Goal: Task Accomplishment & Management: Manage account settings

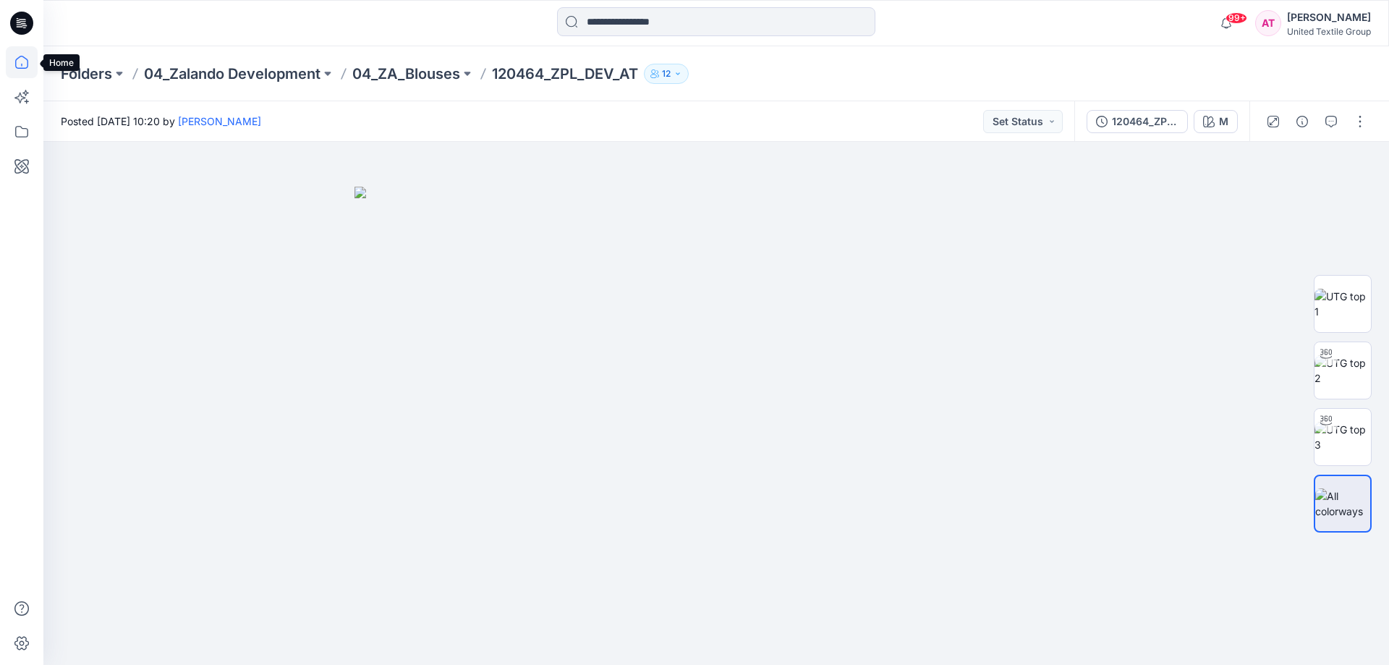
drag, startPoint x: 25, startPoint y: 61, endPoint x: 26, endPoint y: 48, distance: 13.0
click at [26, 61] on icon at bounding box center [22, 62] width 32 height 32
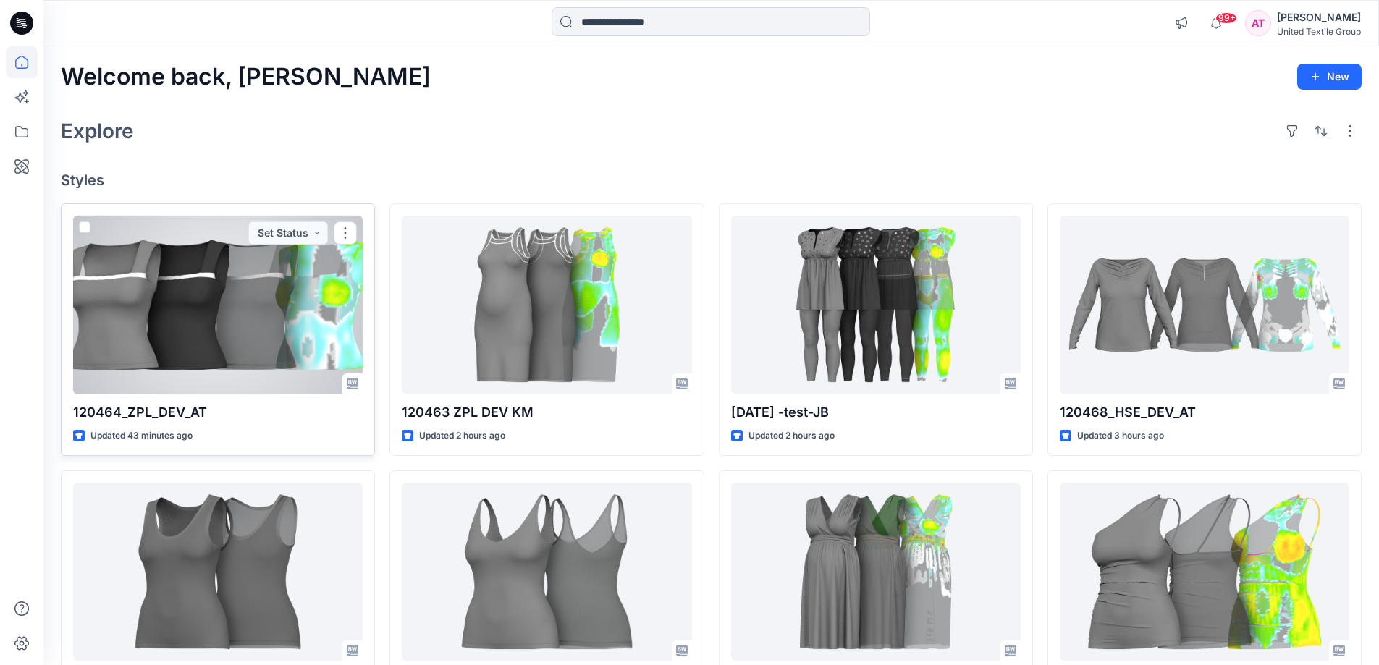
click at [280, 305] on div at bounding box center [217, 305] width 289 height 179
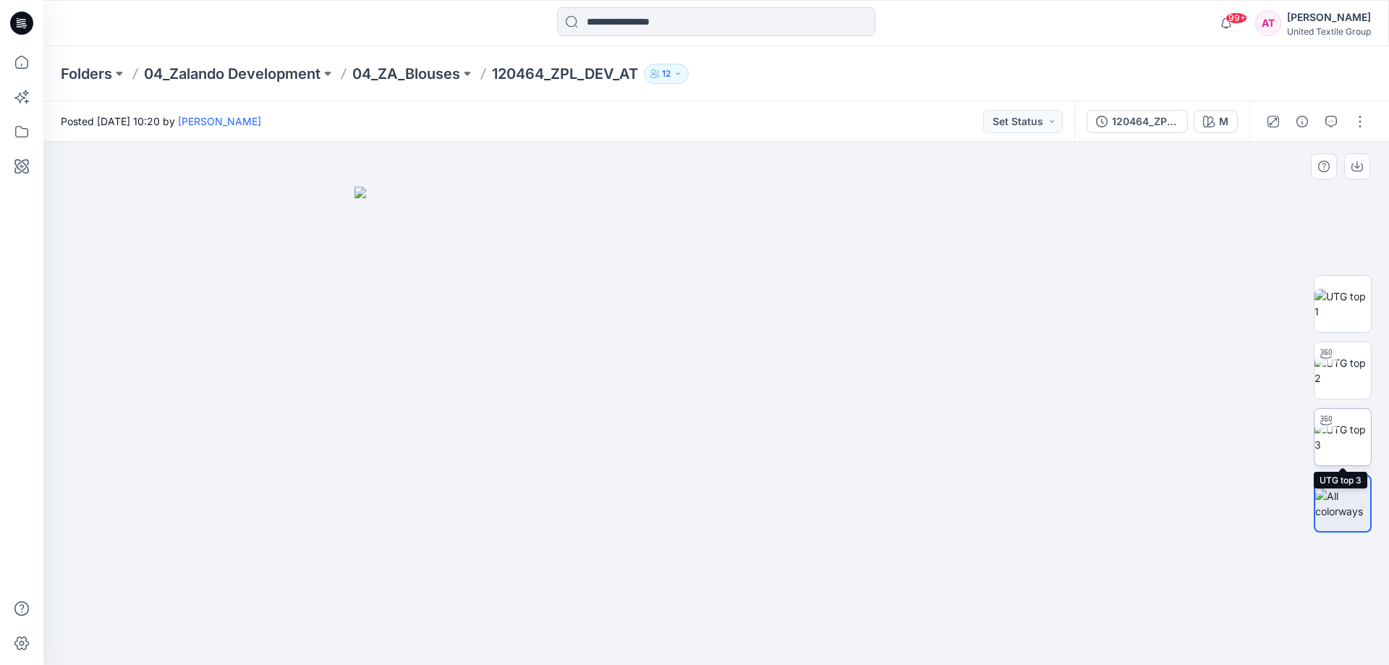
click at [1342, 435] on img at bounding box center [1343, 437] width 56 height 30
drag, startPoint x: 826, startPoint y: 630, endPoint x: 779, endPoint y: 627, distance: 46.4
click at [1061, 371] on img at bounding box center [717, 222] width 1248 height 886
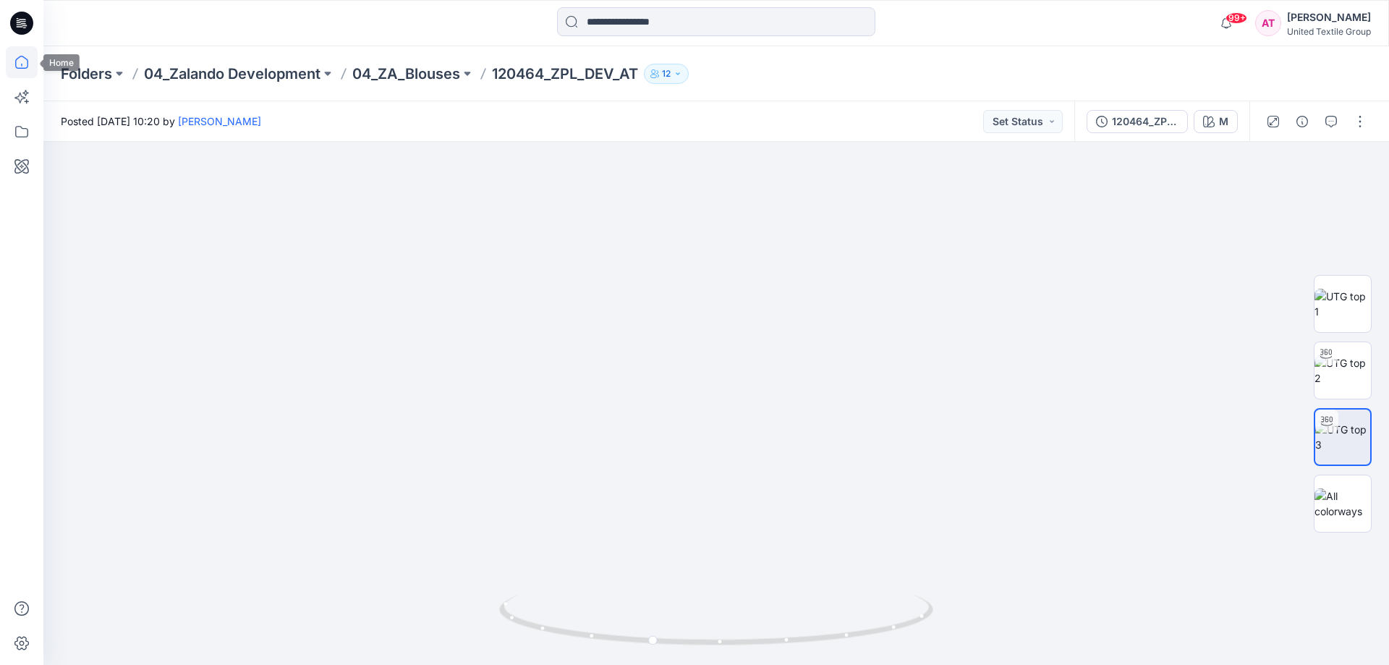
click at [22, 60] on icon at bounding box center [22, 62] width 32 height 32
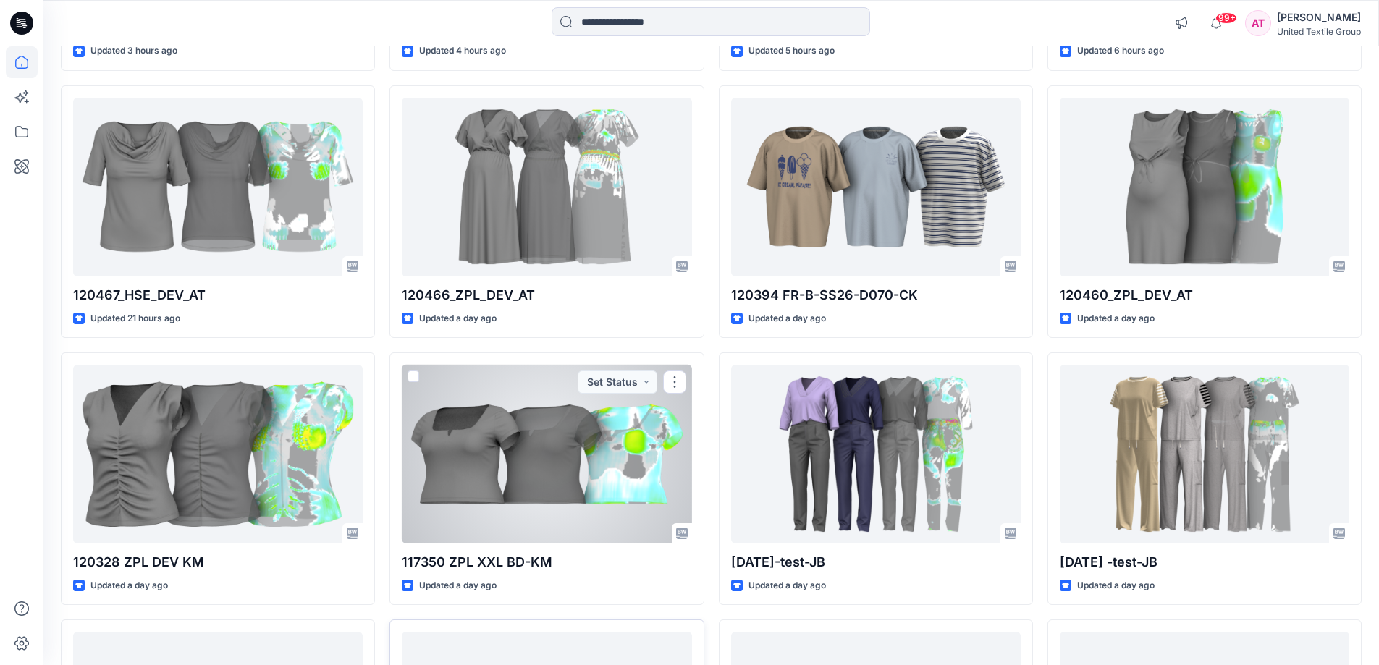
scroll to position [612, 0]
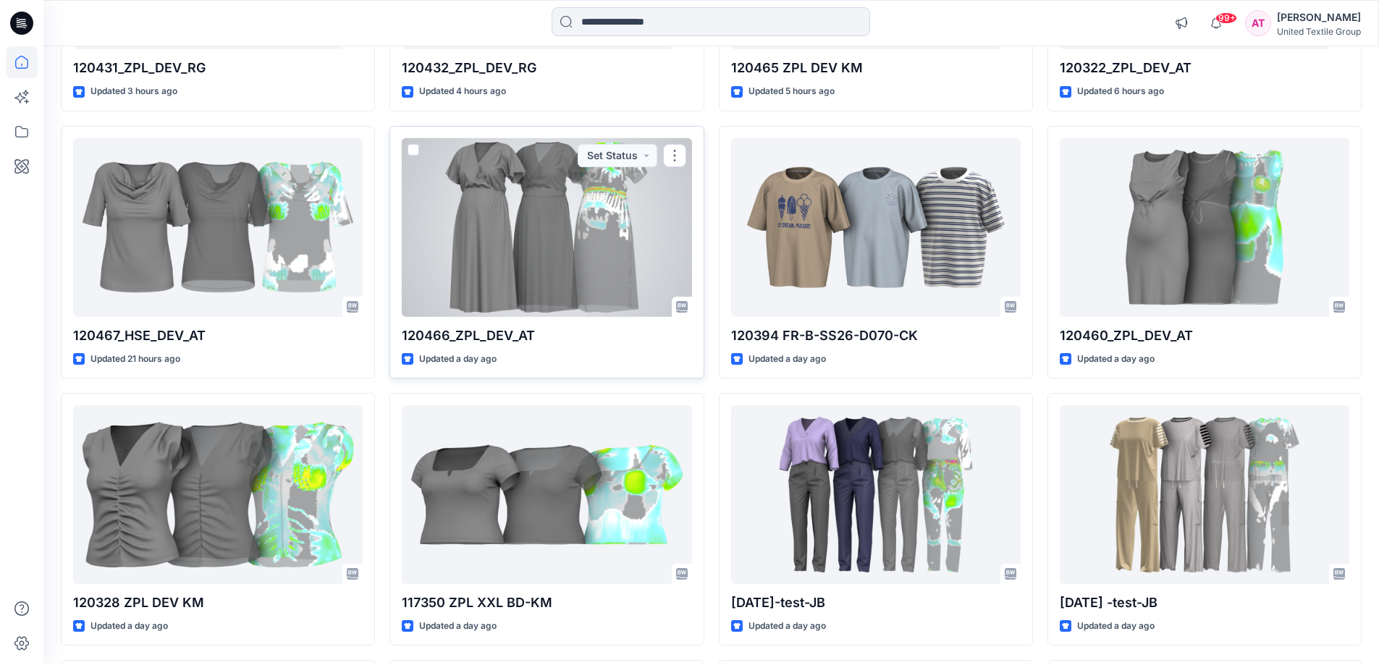
click at [521, 244] on div at bounding box center [546, 227] width 289 height 179
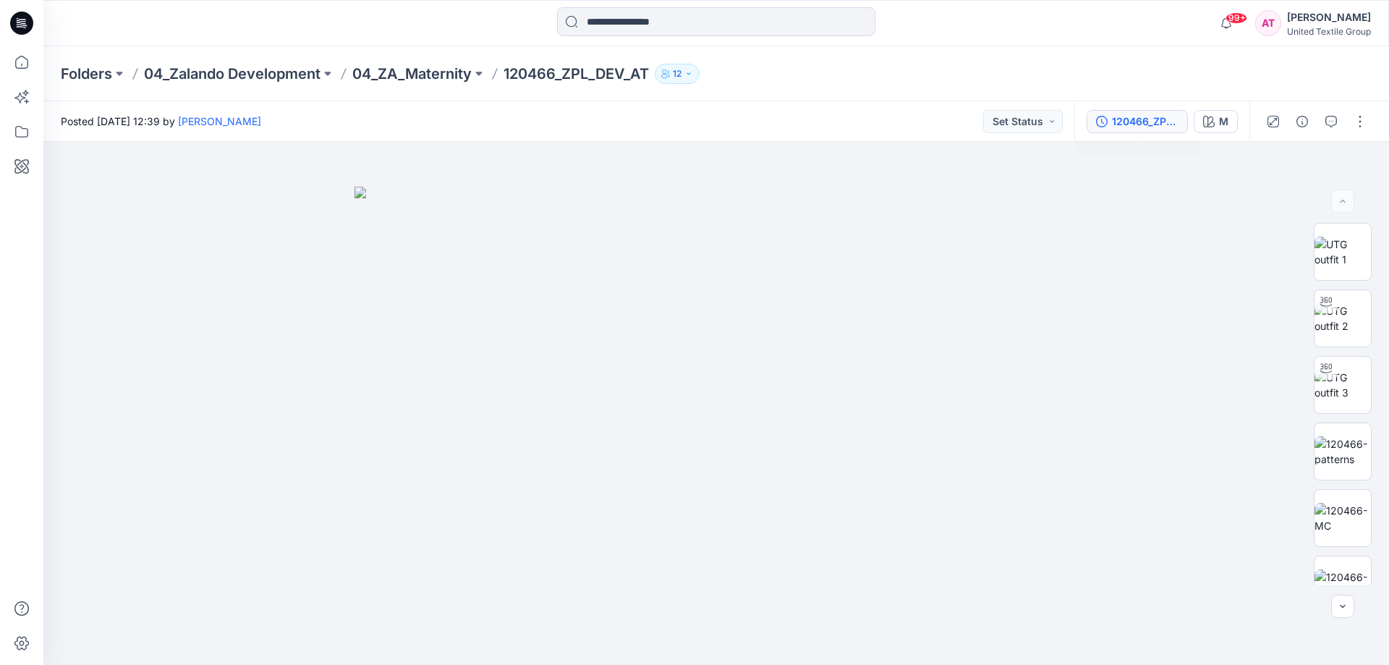
click at [1141, 127] on div "120466_ZPL_DEV_AT" at bounding box center [1145, 122] width 67 height 16
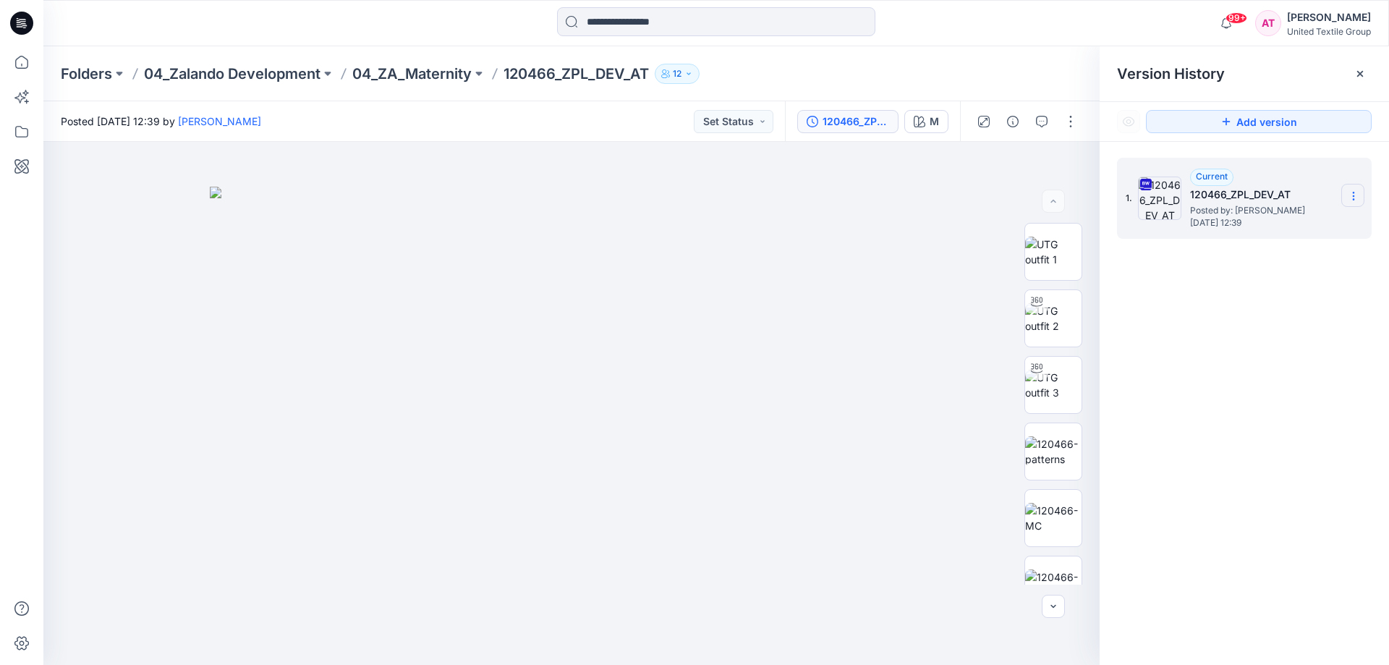
click at [1352, 192] on icon at bounding box center [1354, 196] width 12 height 12
click at [1279, 229] on span "Download Source BW File" at bounding box center [1281, 224] width 122 height 17
click at [25, 69] on icon at bounding box center [21, 62] width 13 height 13
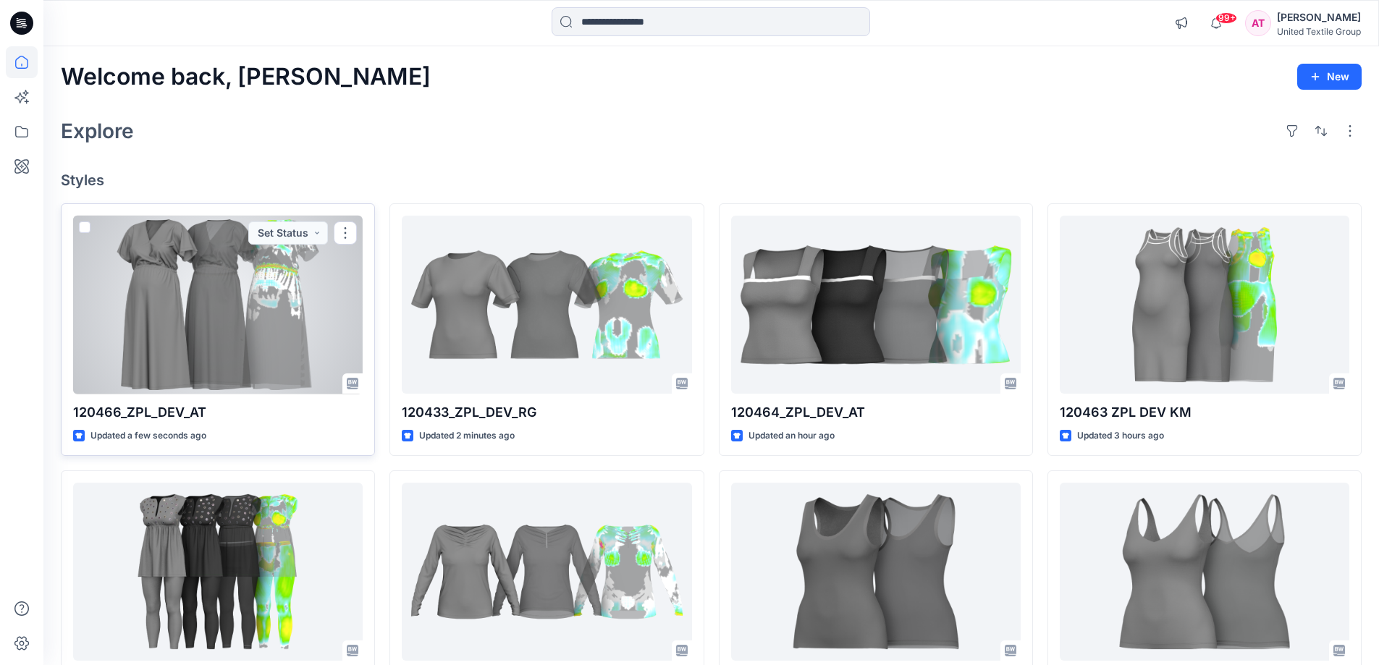
click at [205, 314] on div at bounding box center [217, 305] width 289 height 179
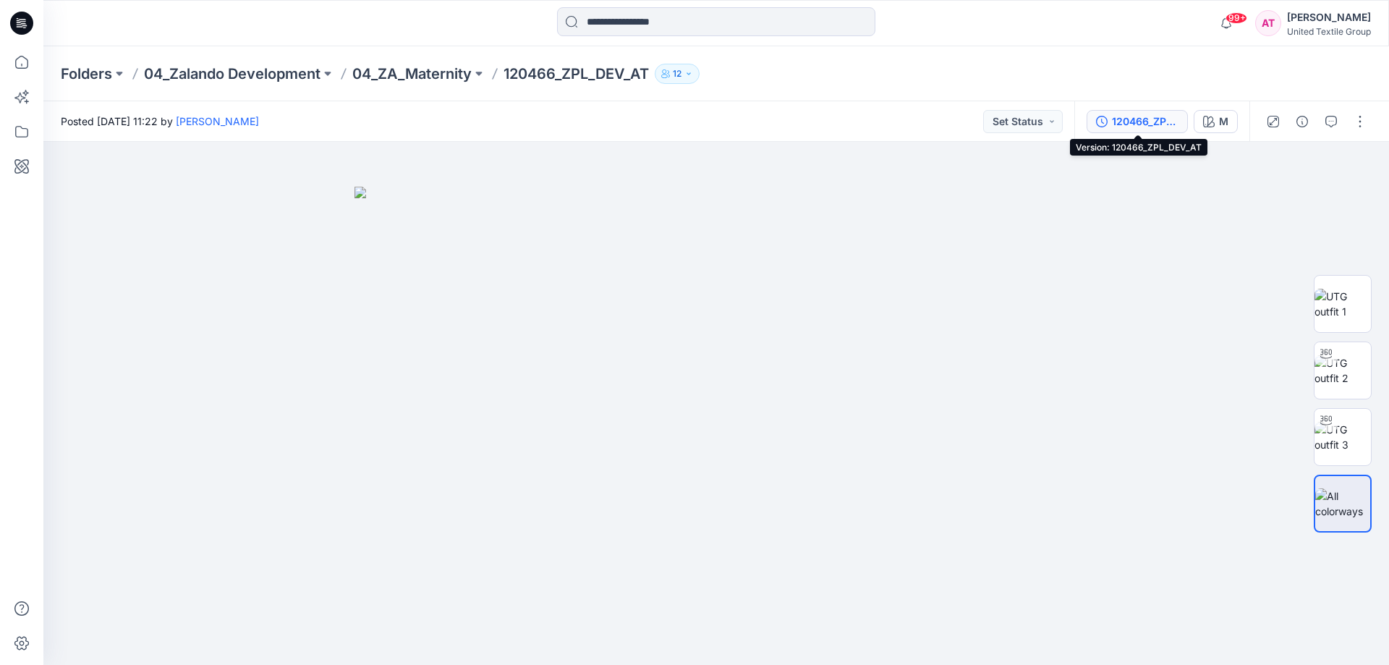
click at [1163, 121] on div "120466_ZPL_DEV_AT" at bounding box center [1145, 122] width 67 height 16
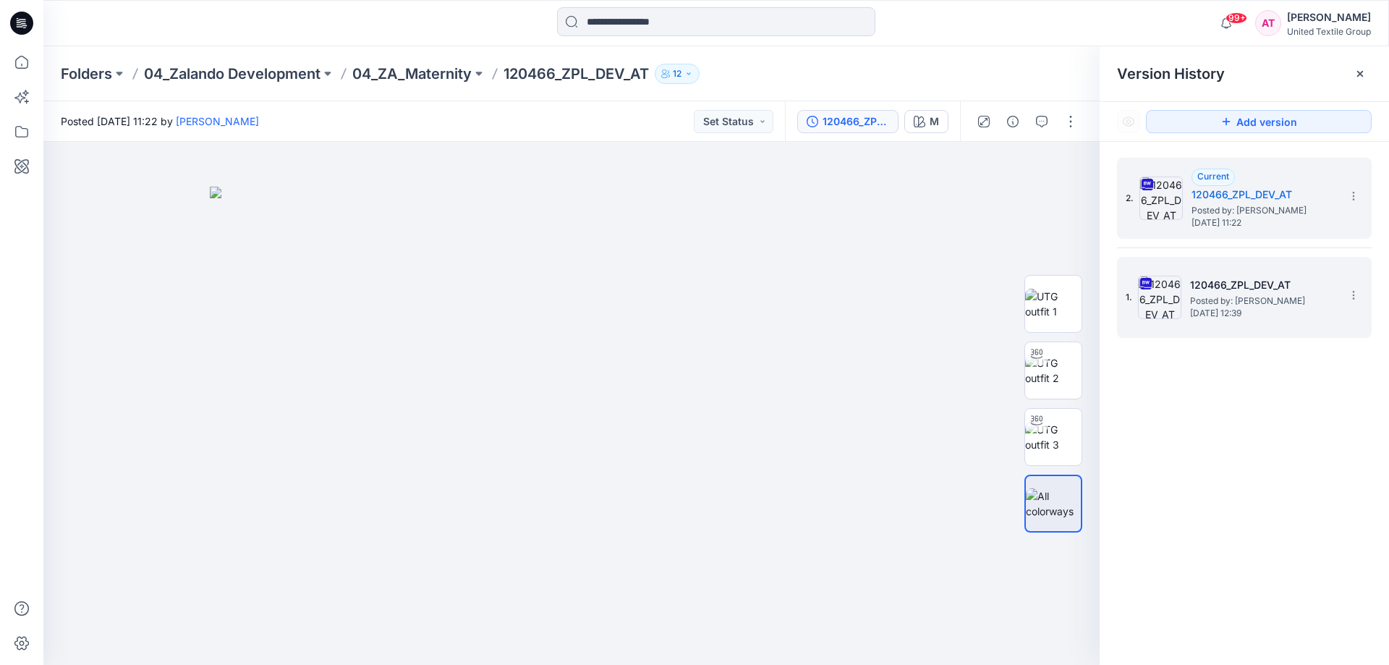
click at [1290, 277] on h5 "120466_ZPL_DEV_AT" at bounding box center [1262, 284] width 145 height 17
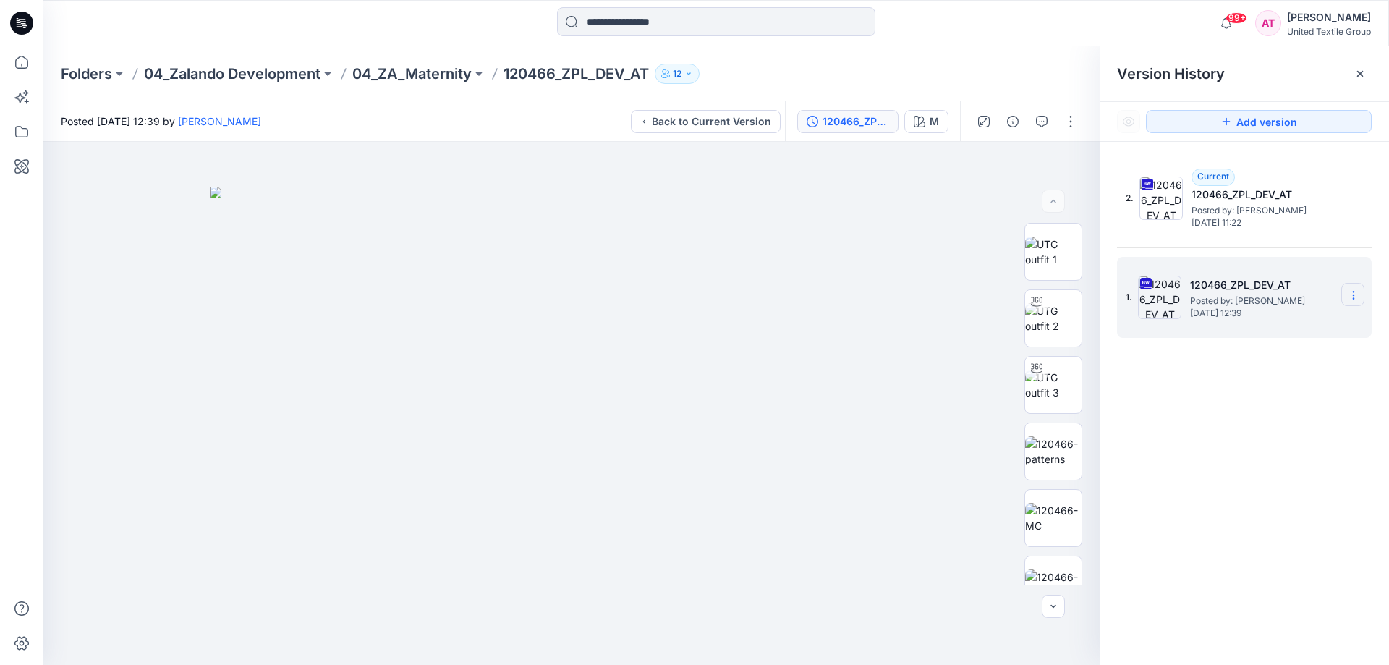
click at [1350, 293] on icon at bounding box center [1354, 295] width 12 height 12
click at [1274, 444] on span "Delete Version" at bounding box center [1254, 445] width 68 height 17
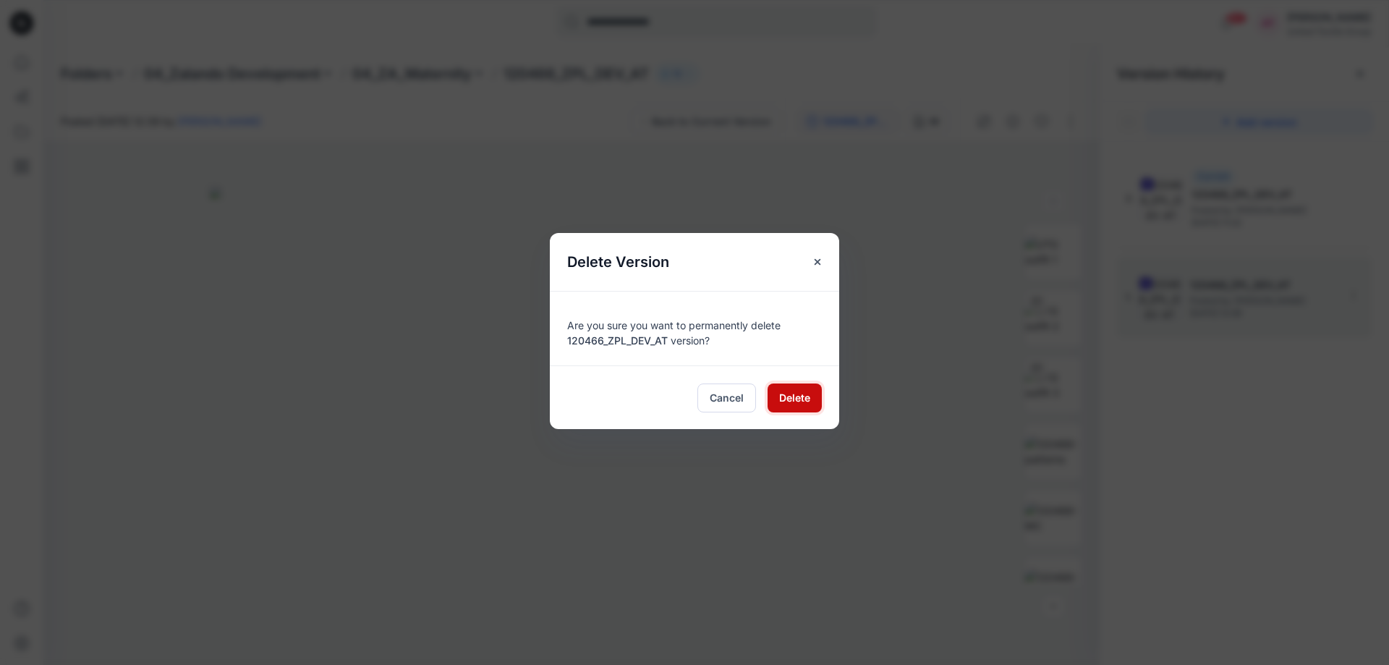
click at [799, 403] on span "Delete" at bounding box center [794, 397] width 31 height 15
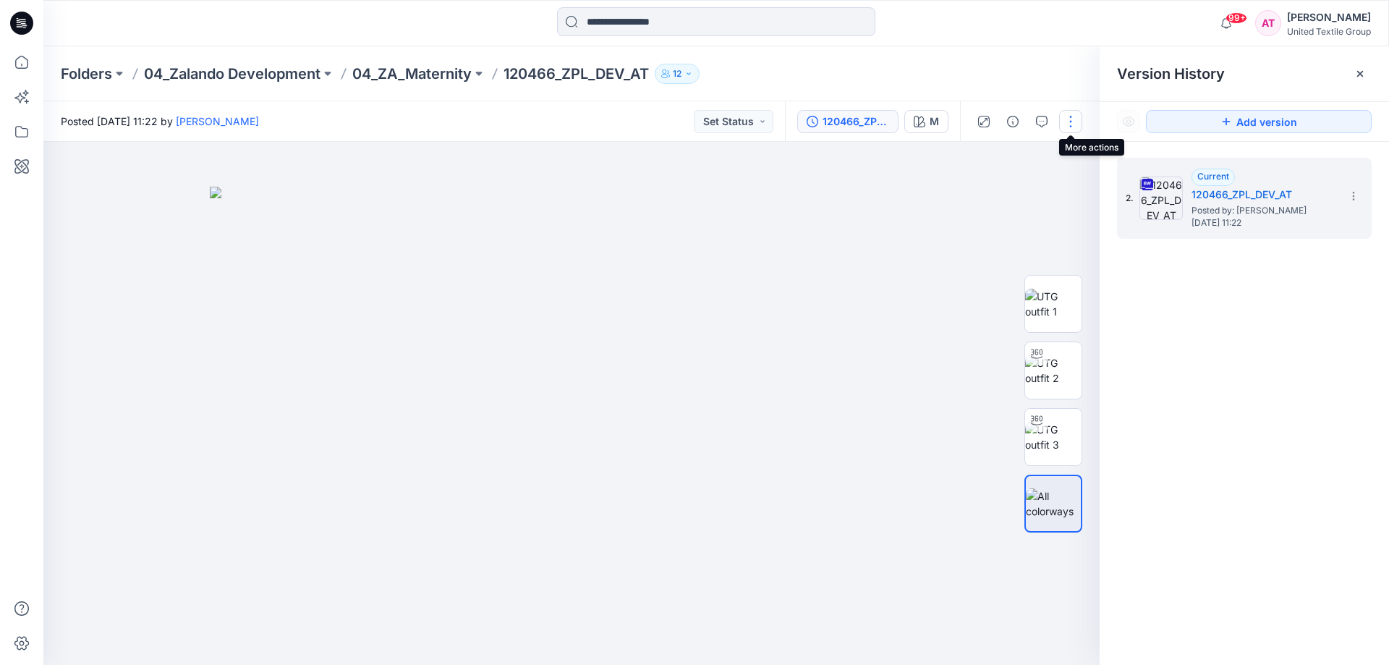
click at [1072, 122] on button "button" at bounding box center [1070, 121] width 23 height 23
click at [973, 195] on p "Edit" at bounding box center [979, 195] width 18 height 15
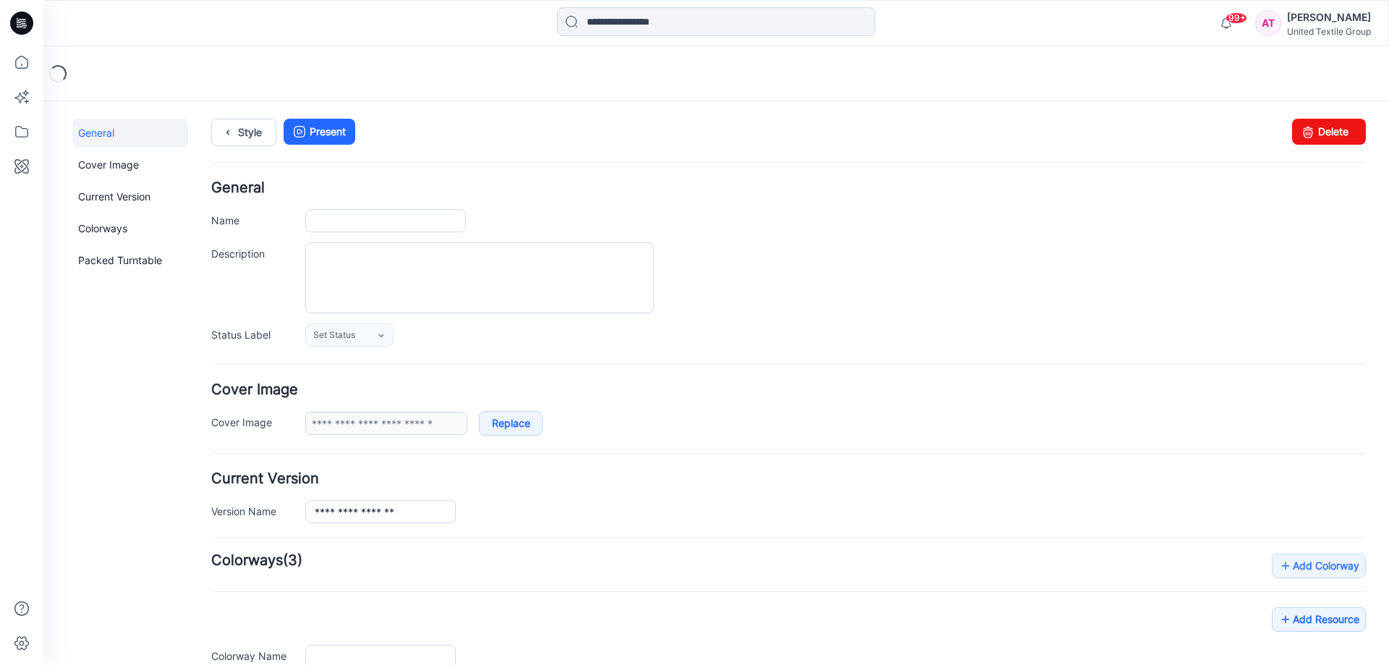
type input "**********"
type input "*"
type input "**********"
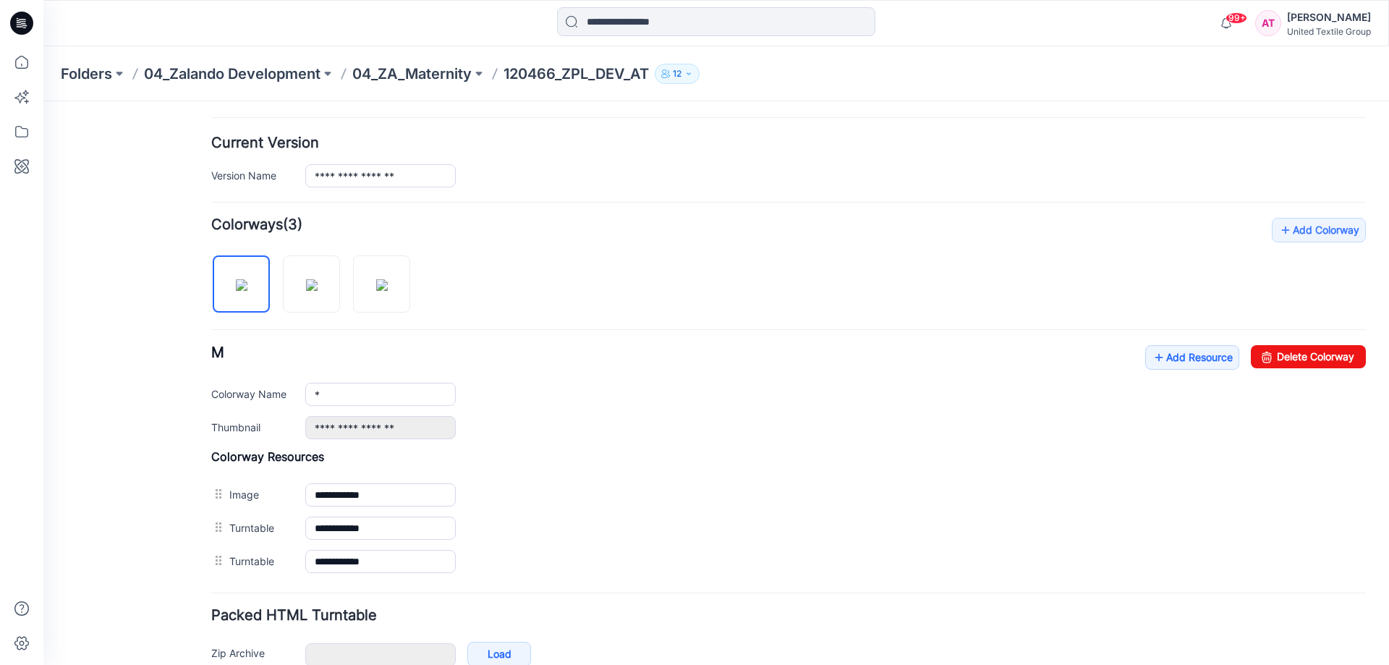
scroll to position [362, 0]
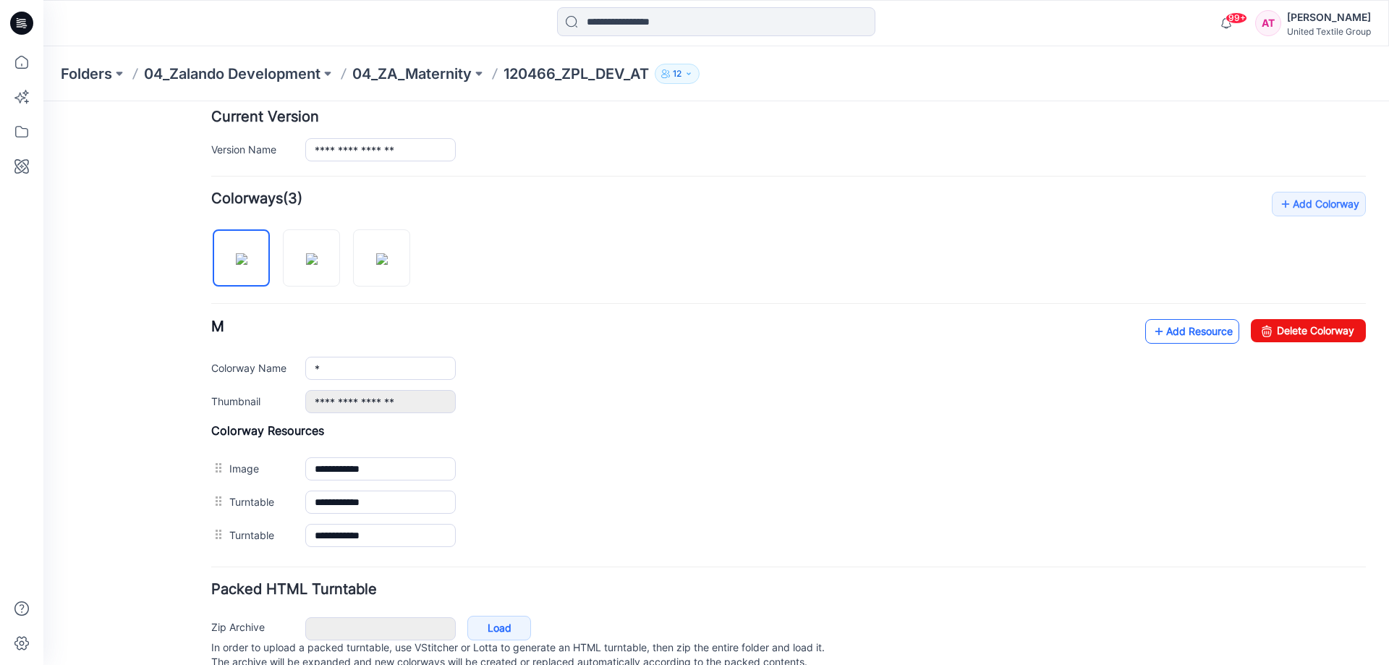
click at [1216, 332] on link "Add Resource" at bounding box center [1193, 331] width 94 height 25
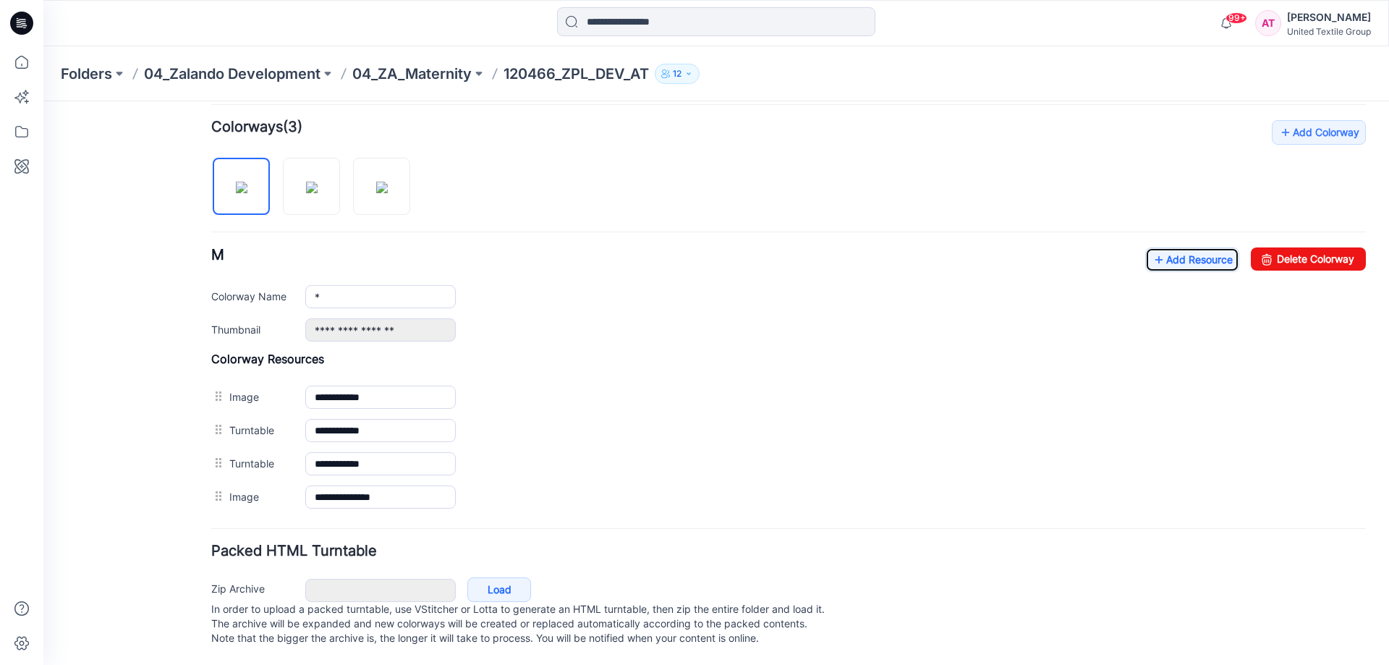
scroll to position [448, 0]
click at [1159, 247] on link "Add Resource" at bounding box center [1193, 259] width 94 height 25
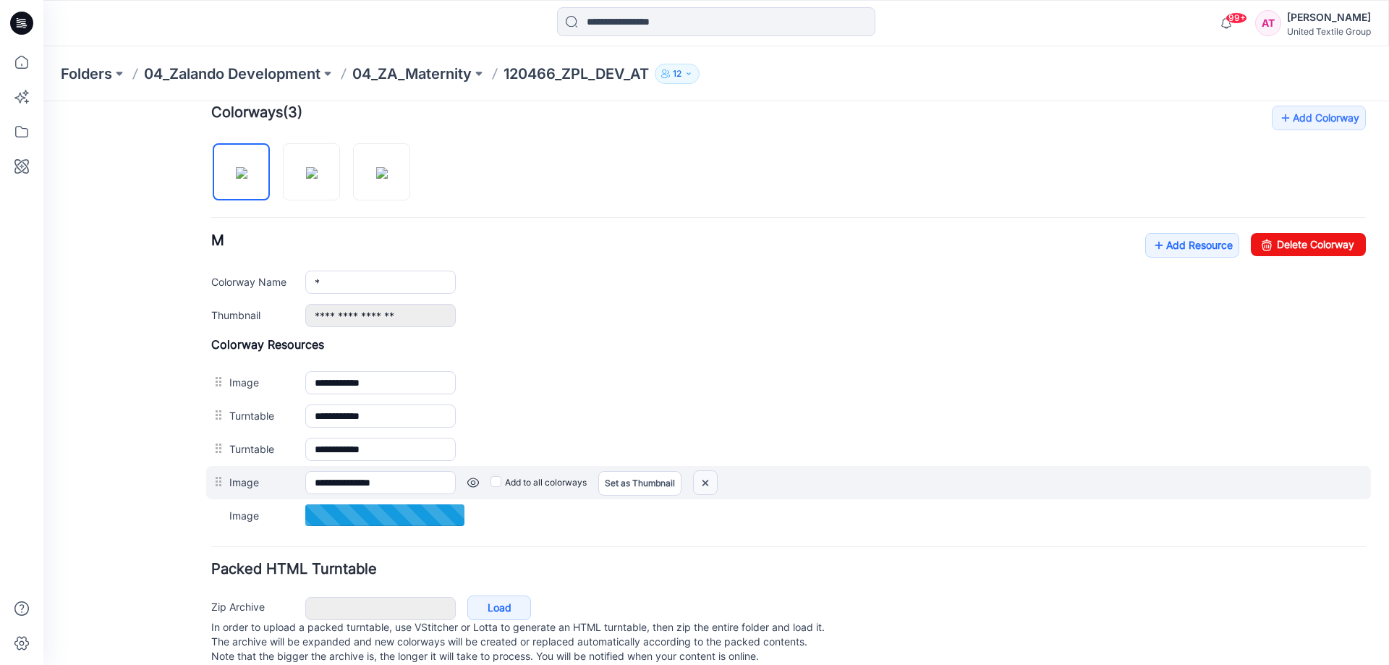
drag, startPoint x: 711, startPoint y: 482, endPoint x: 804, endPoint y: 148, distance: 346.9
click at [711, 482] on img at bounding box center [705, 483] width 23 height 24
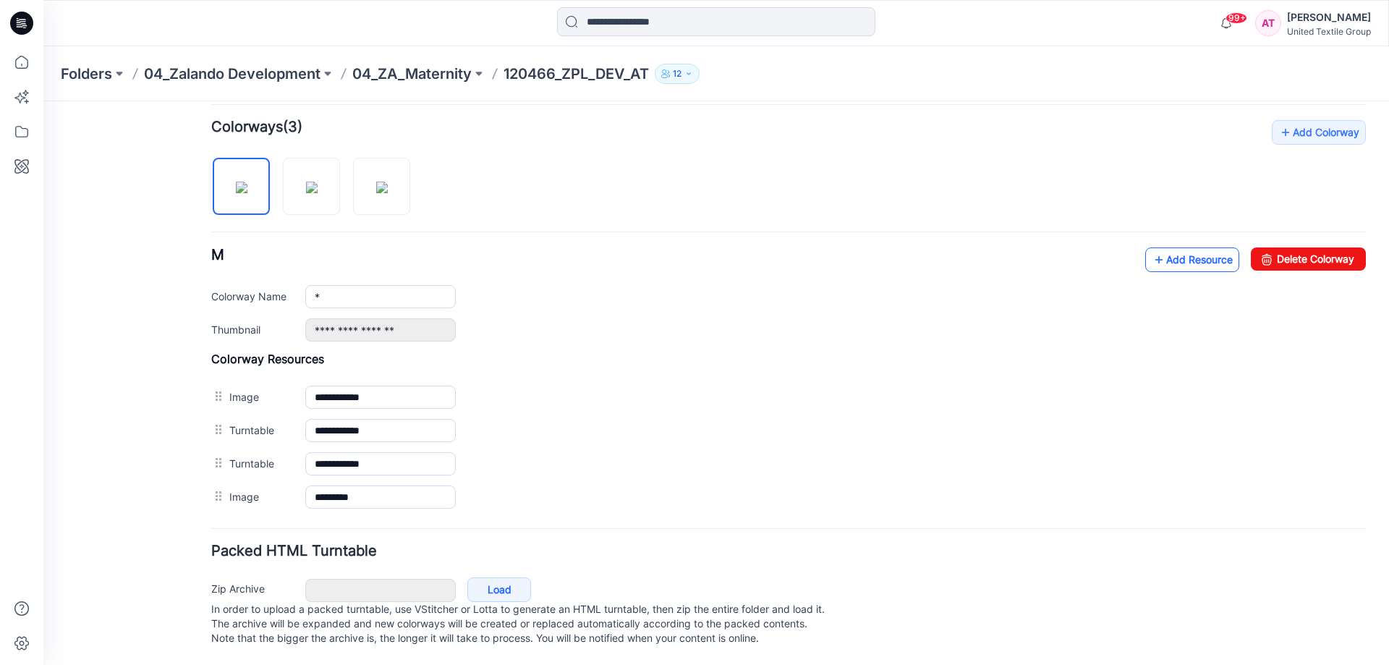
click at [1197, 247] on link "Add Resource" at bounding box center [1193, 259] width 94 height 25
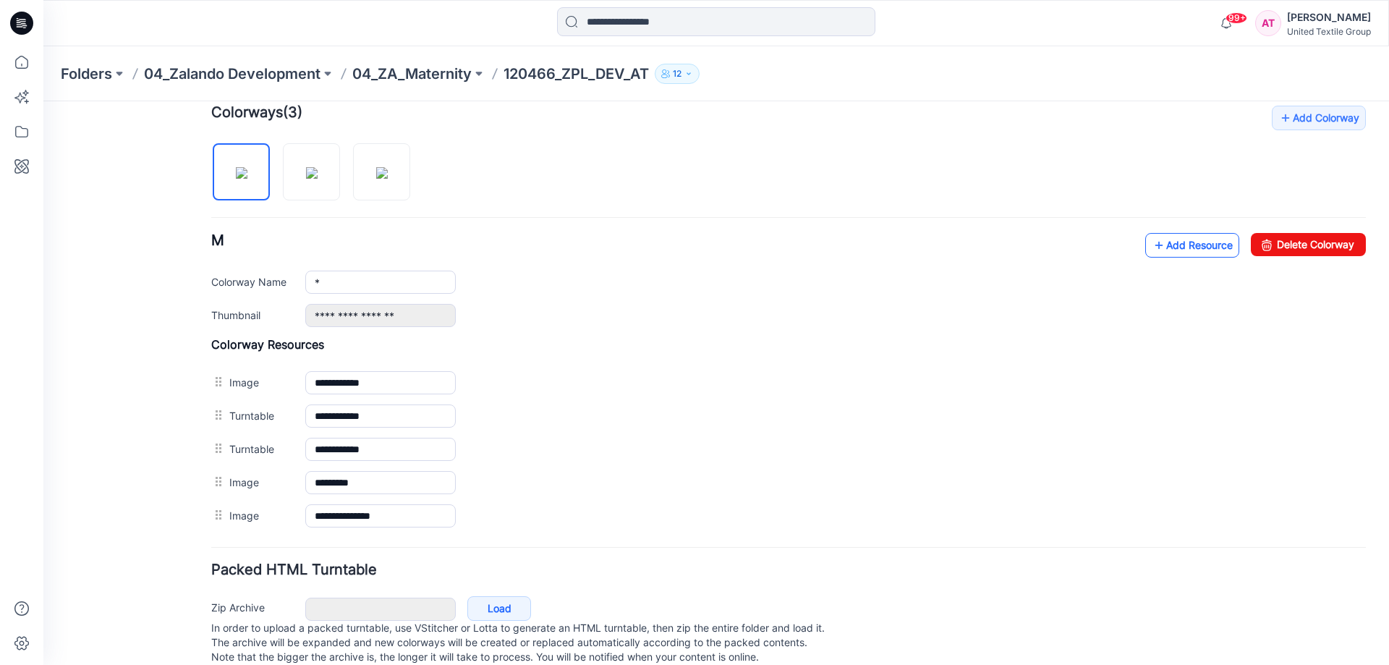
click at [1194, 249] on link "Add Resource" at bounding box center [1193, 245] width 94 height 25
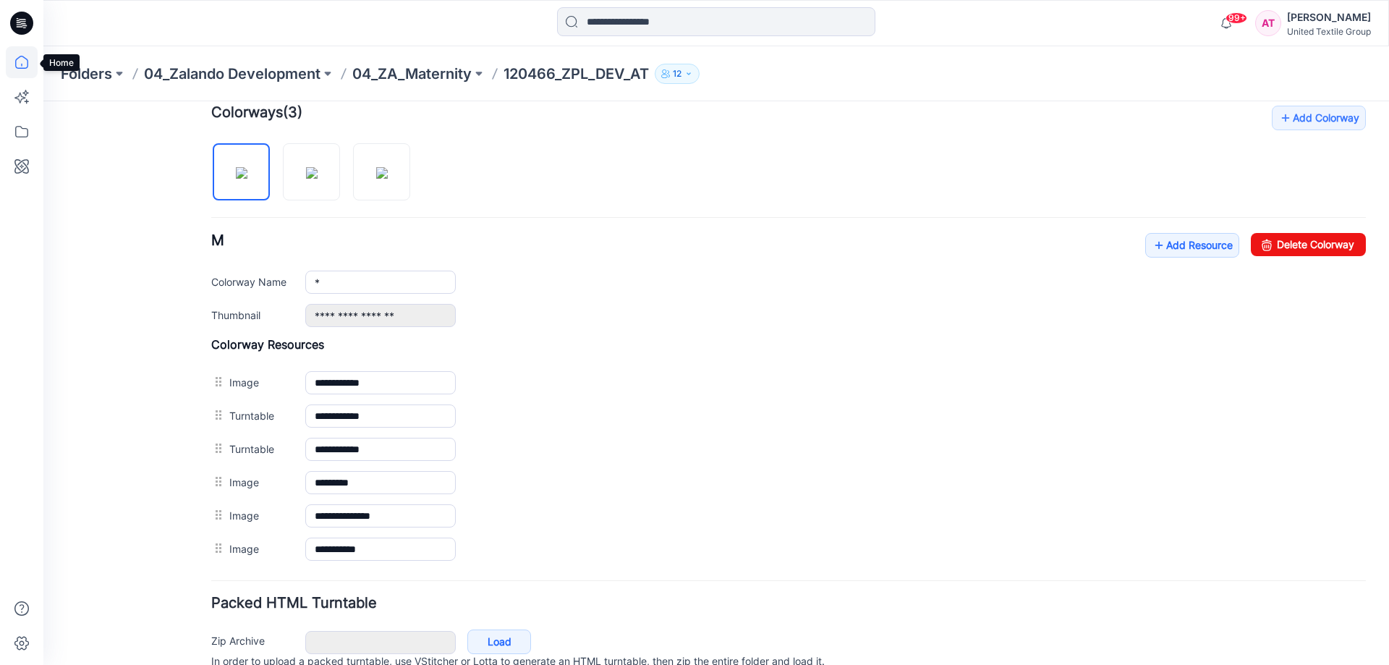
click at [20, 65] on icon at bounding box center [22, 62] width 32 height 32
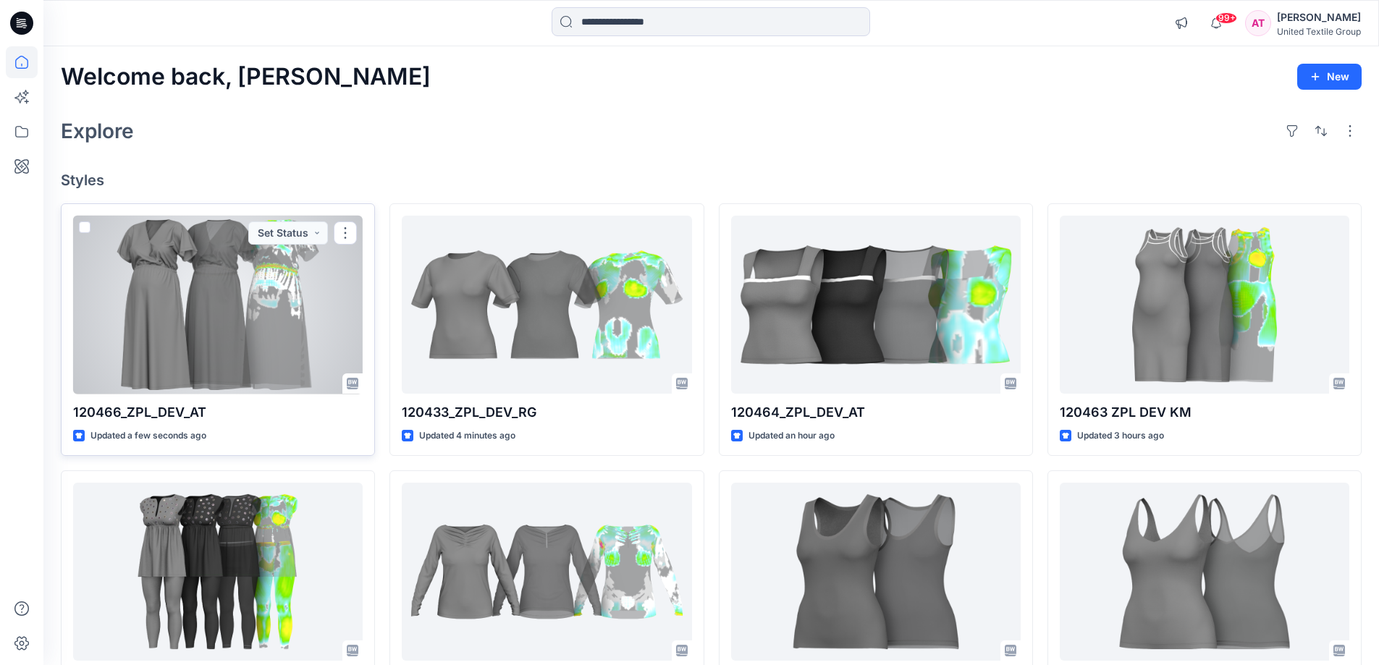
click at [254, 279] on div at bounding box center [217, 305] width 289 height 179
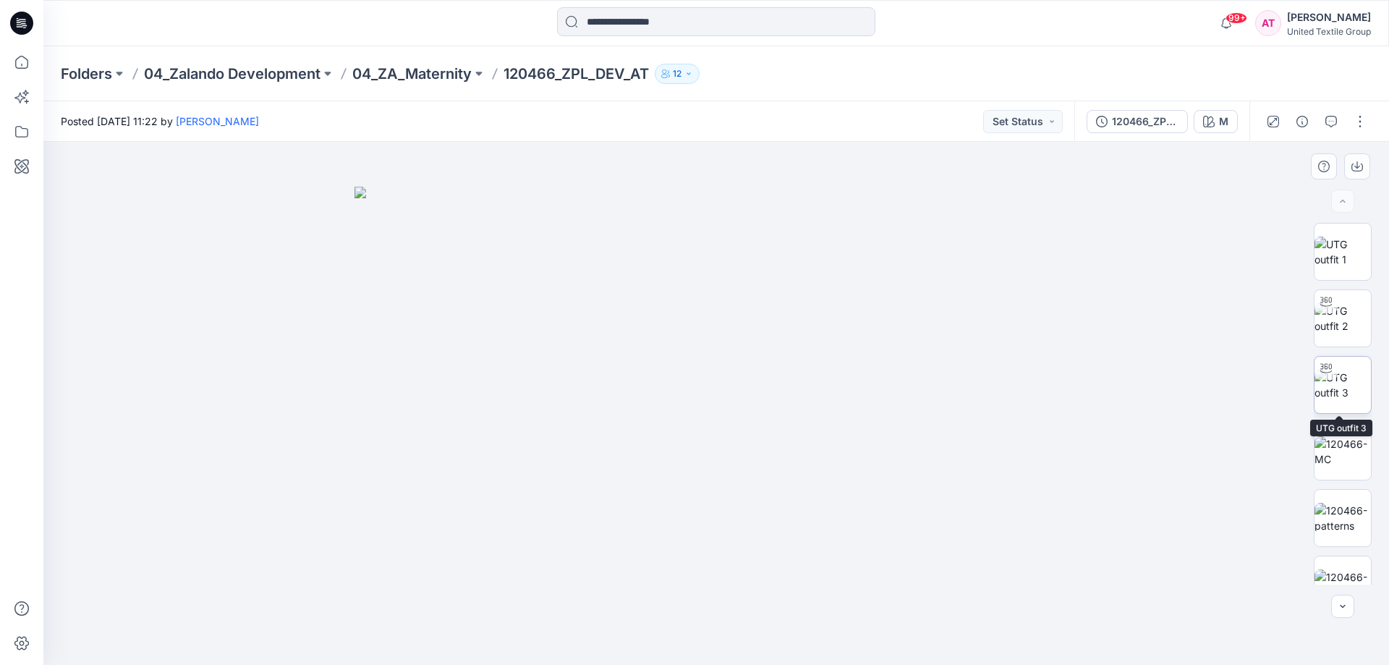
click at [1339, 389] on img at bounding box center [1343, 385] width 56 height 30
drag, startPoint x: 860, startPoint y: 631, endPoint x: 771, endPoint y: 629, distance: 89.8
click at [763, 638] on icon at bounding box center [718, 622] width 438 height 54
drag, startPoint x: 845, startPoint y: 638, endPoint x: 834, endPoint y: 639, distance: 11.6
click at [775, 645] on icon at bounding box center [718, 622] width 438 height 54
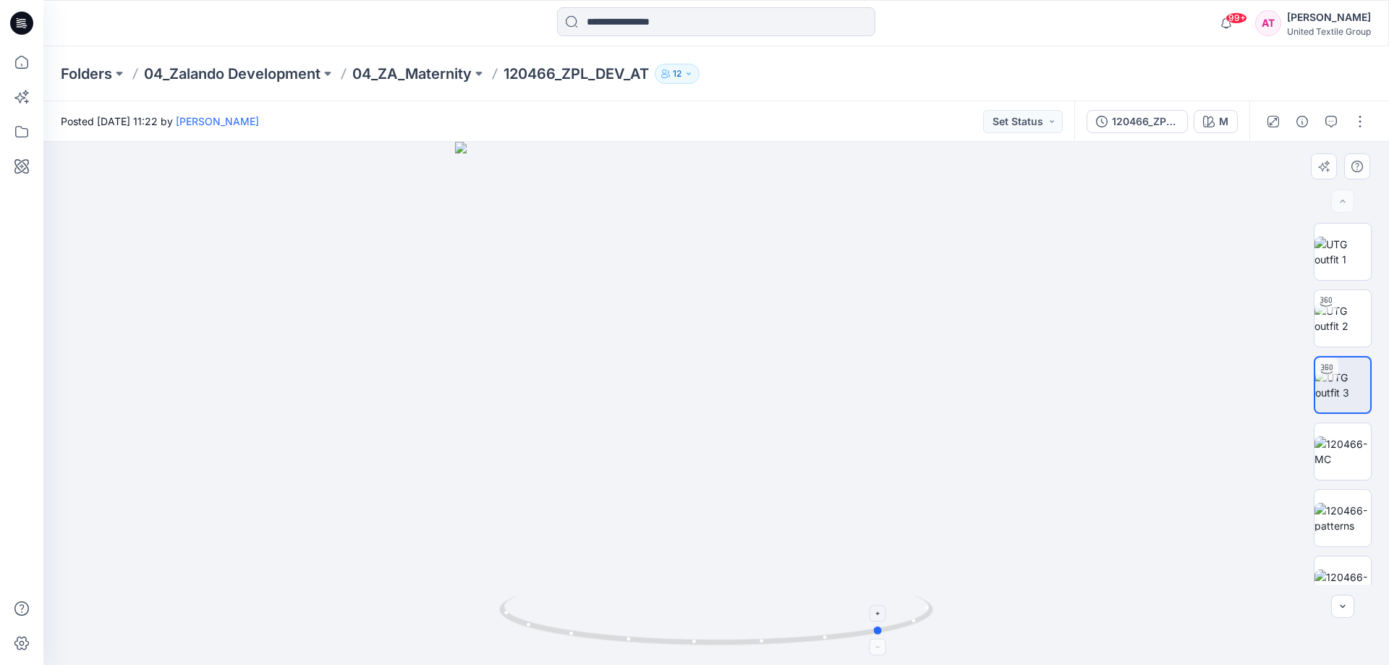
click at [798, 651] on div at bounding box center [716, 403] width 1346 height 523
drag, startPoint x: 869, startPoint y: 638, endPoint x: 799, endPoint y: 651, distance: 71.4
click at [799, 651] on div at bounding box center [716, 403] width 1346 height 523
click at [1357, 117] on button "button" at bounding box center [1360, 121] width 23 height 23
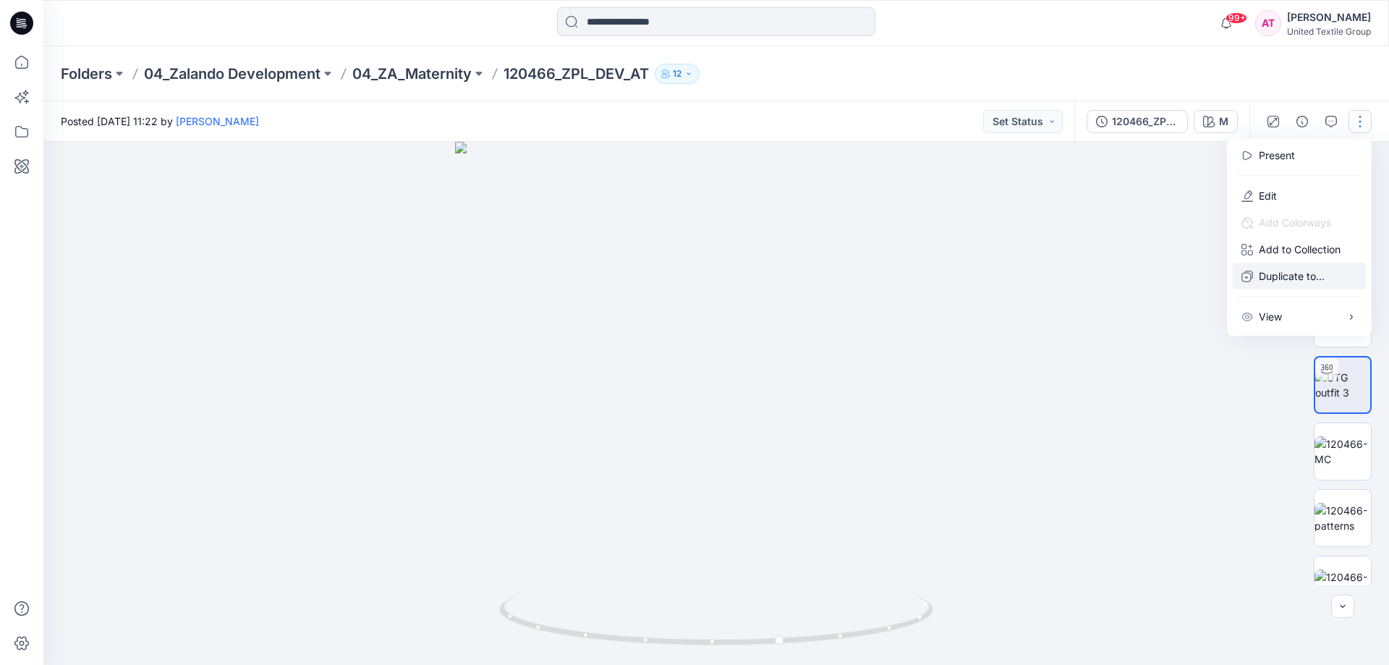
click at [1286, 278] on p "Duplicate to..." at bounding box center [1292, 275] width 66 height 15
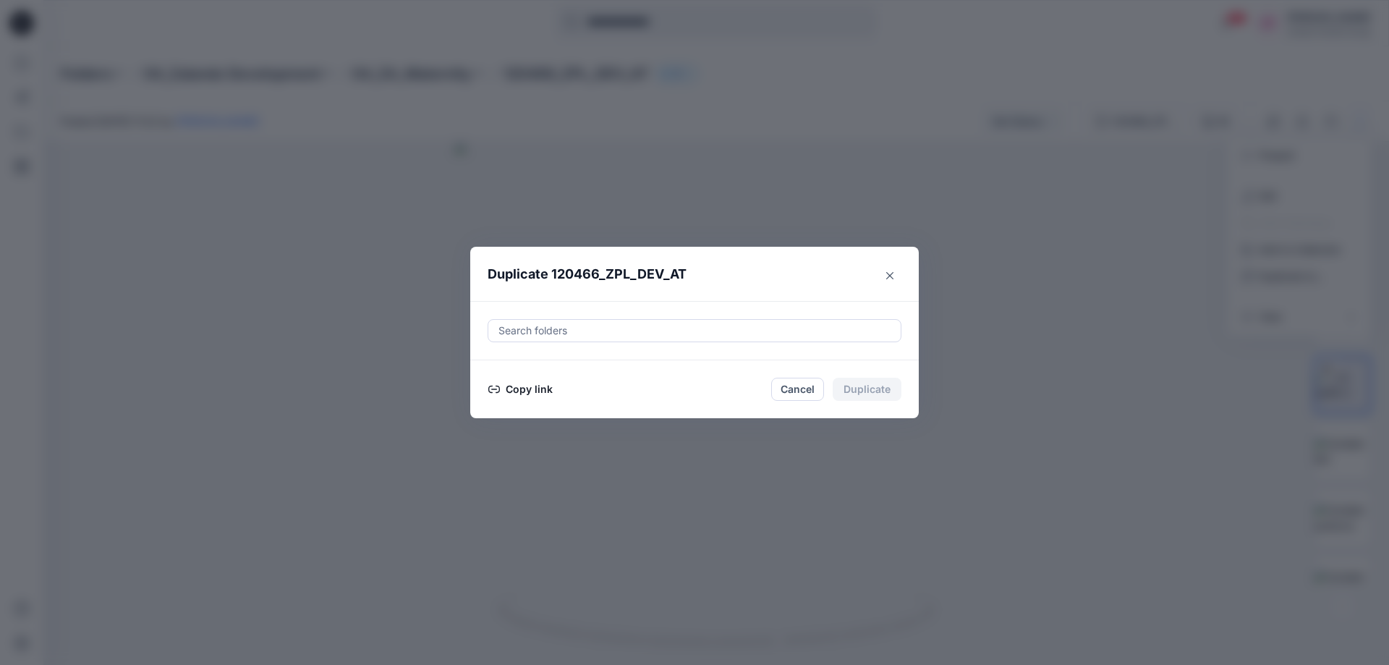
click at [619, 331] on div at bounding box center [694, 330] width 395 height 17
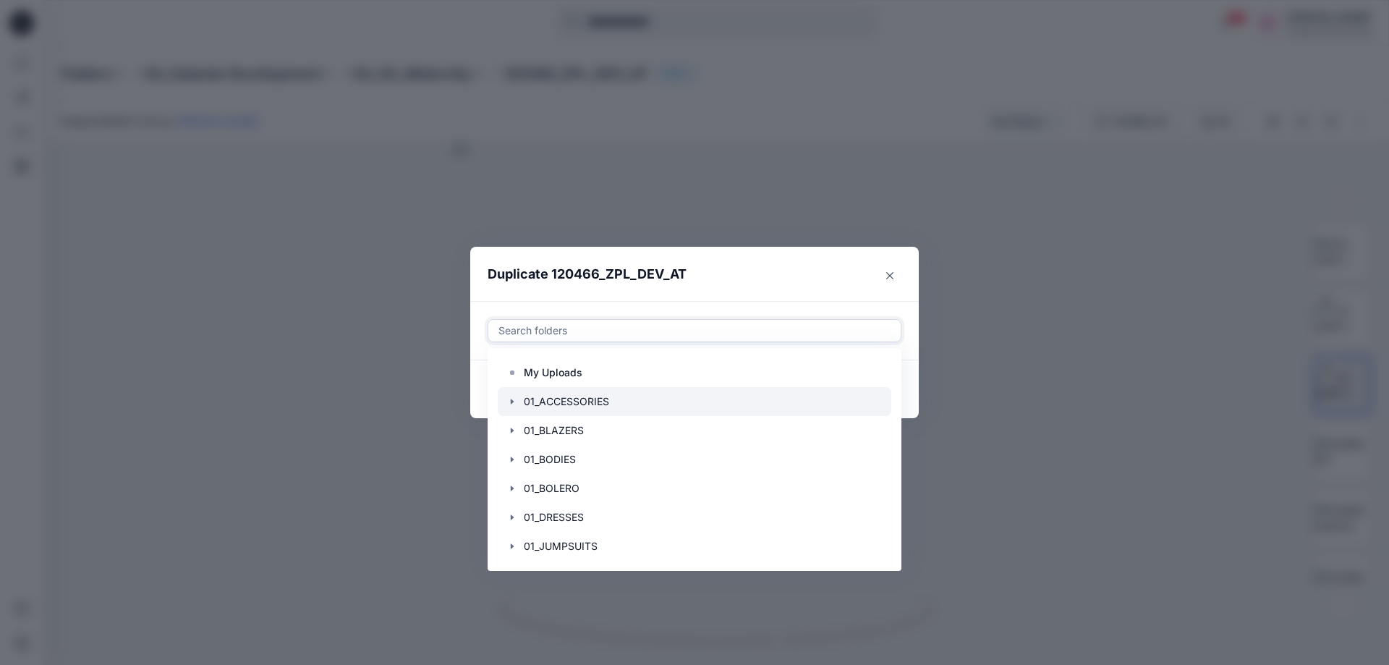
click at [583, 407] on div at bounding box center [695, 401] width 394 height 29
click at [786, 266] on header "Duplicate 120466_ZPL_DEV_AT" at bounding box center [680, 274] width 420 height 55
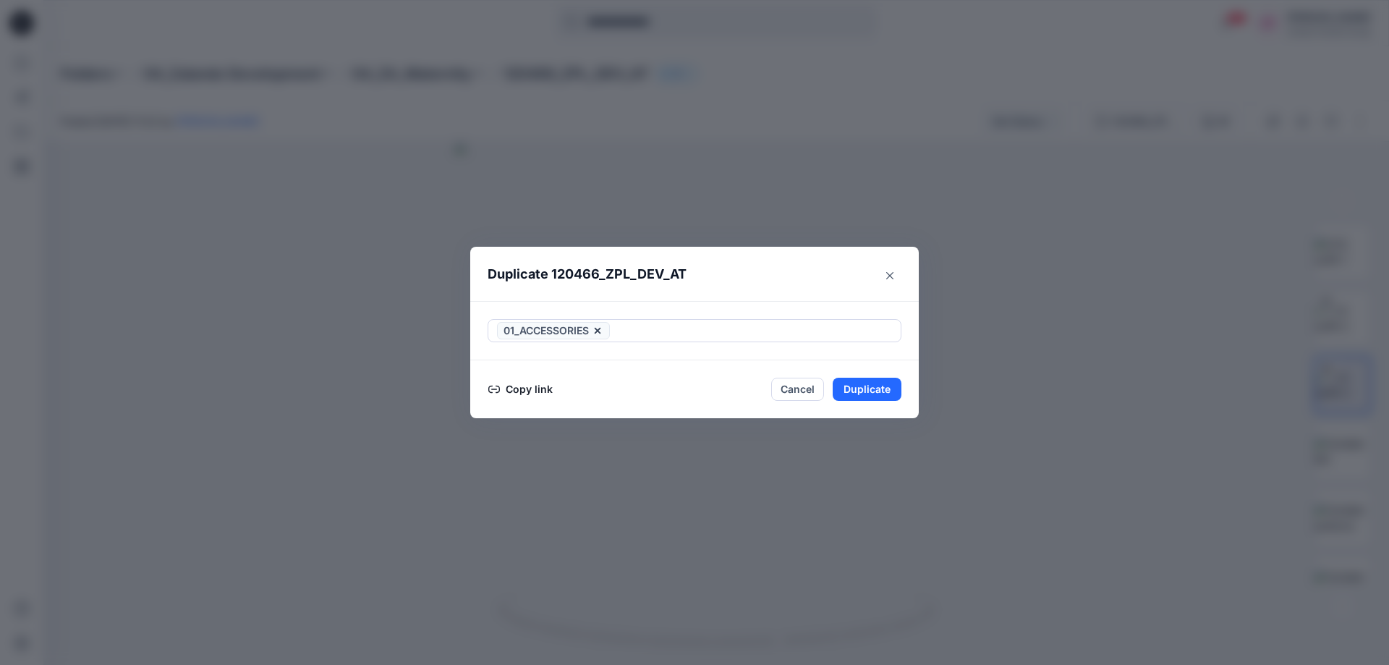
click at [518, 391] on button "Copy link" at bounding box center [521, 389] width 66 height 17
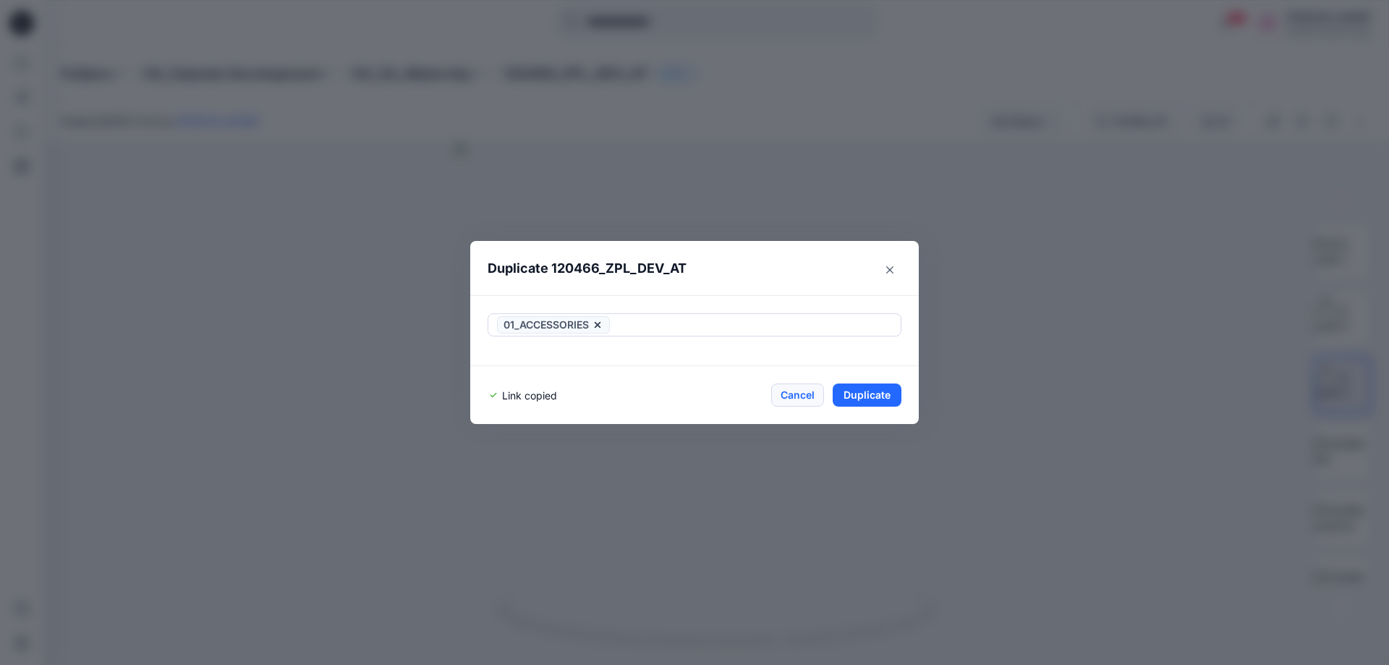
click at [803, 394] on button "Cancel" at bounding box center [797, 395] width 53 height 23
